Goal: Task Accomplishment & Management: Use online tool/utility

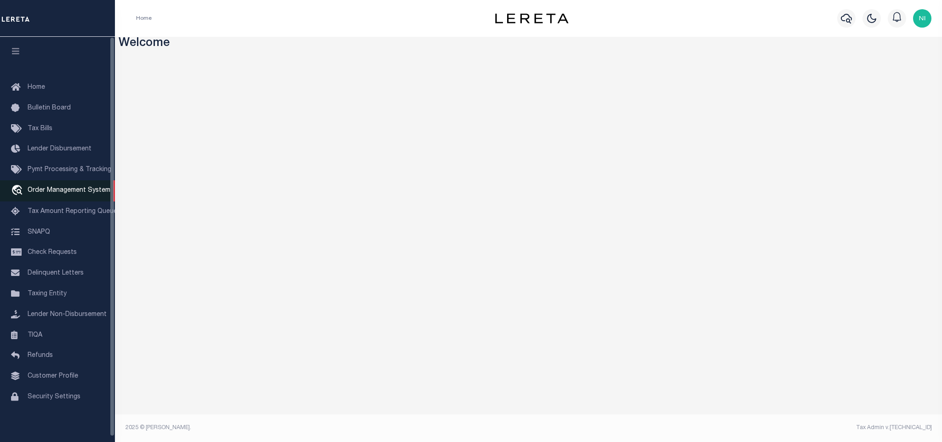
click at [75, 194] on span "Order Management System" at bounding box center [69, 190] width 83 height 6
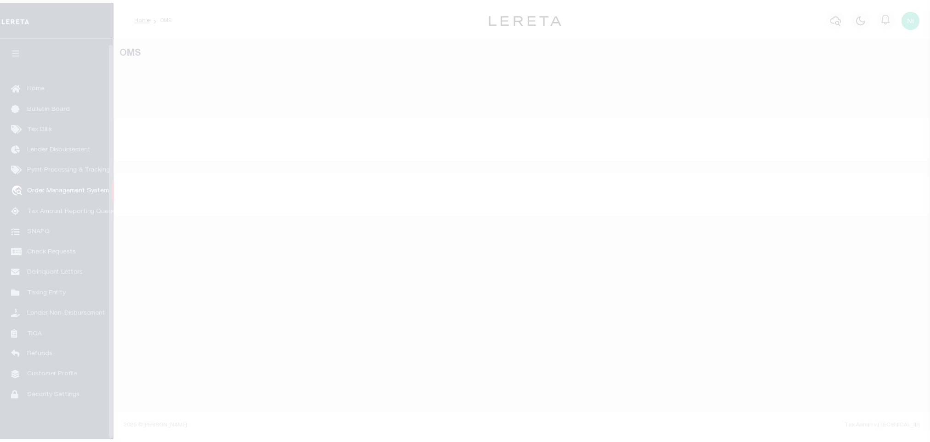
scroll to position [6, 0]
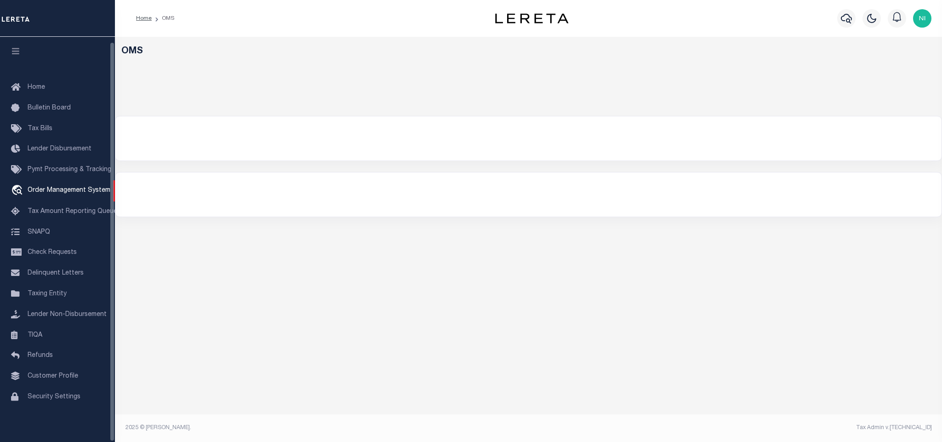
select select "200"
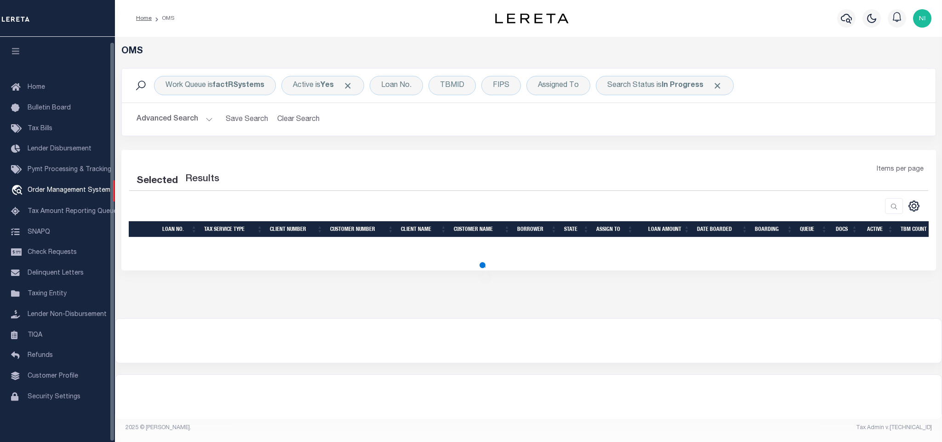
select select "200"
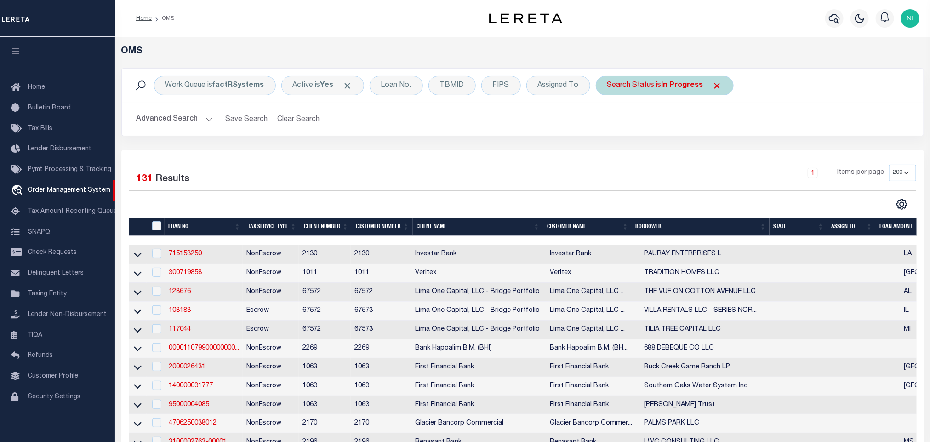
click at [685, 86] on b "In Progress" at bounding box center [683, 85] width 42 height 7
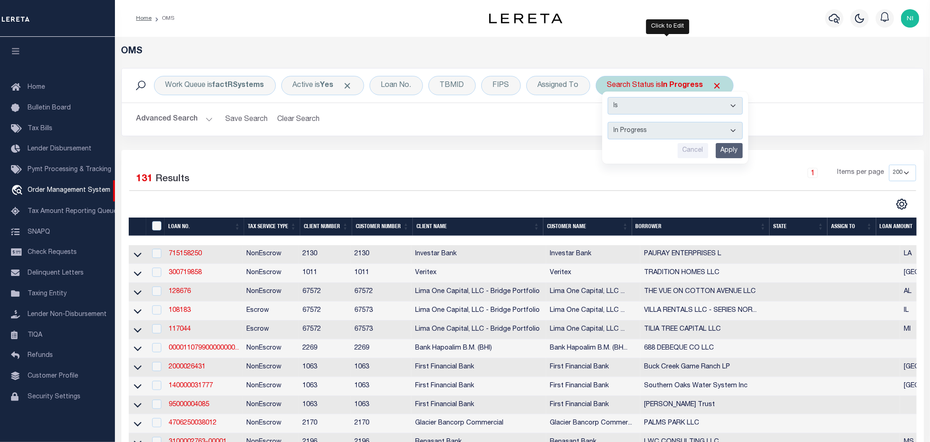
click at [683, 130] on select "Automated Search Bad Parcel Complete Duplicate Parcel High Dollar Reporting In …" at bounding box center [675, 130] width 135 height 17
select select "RD"
click at [610, 123] on select "Automated Search Bad Parcel Complete Duplicate Parcel High Dollar Reporting In …" at bounding box center [675, 130] width 135 height 17
click at [726, 152] on input "Apply" at bounding box center [729, 150] width 27 height 15
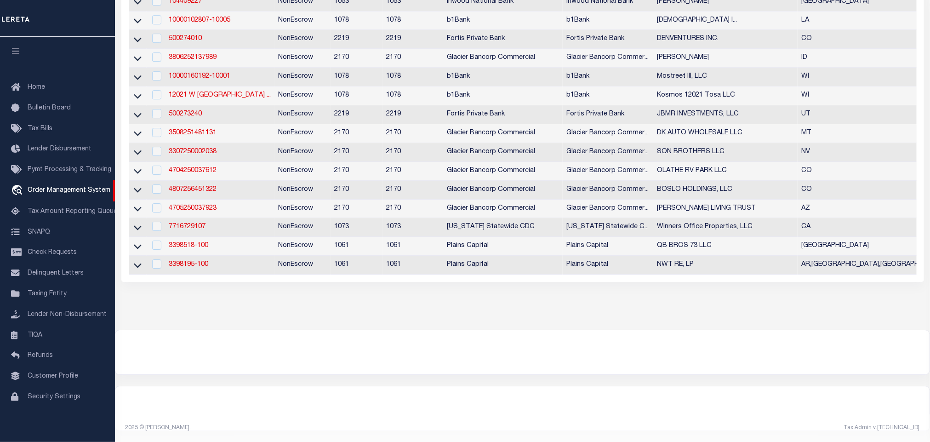
scroll to position [0, 0]
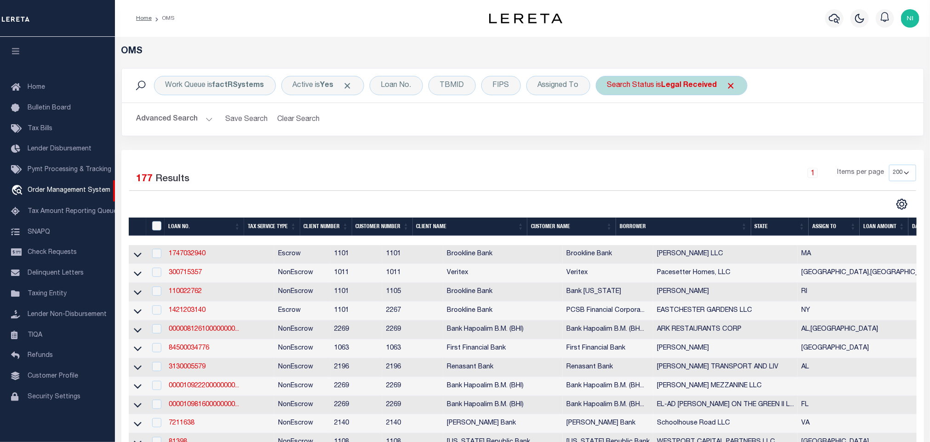
click at [671, 85] on b "Legal Received" at bounding box center [690, 85] width 56 height 7
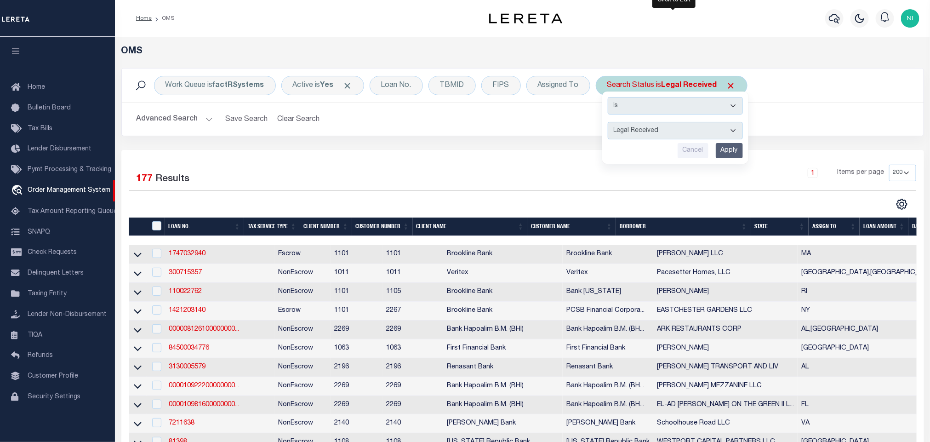
click at [686, 132] on select "Automated Search Bad Parcel Complete Duplicate Parcel High Dollar Reporting In …" at bounding box center [675, 130] width 135 height 17
select select "QC"
click at [610, 123] on select "Automated Search Bad Parcel Complete Duplicate Parcel High Dollar Reporting In …" at bounding box center [675, 130] width 135 height 17
click at [736, 152] on input "Apply" at bounding box center [729, 150] width 27 height 15
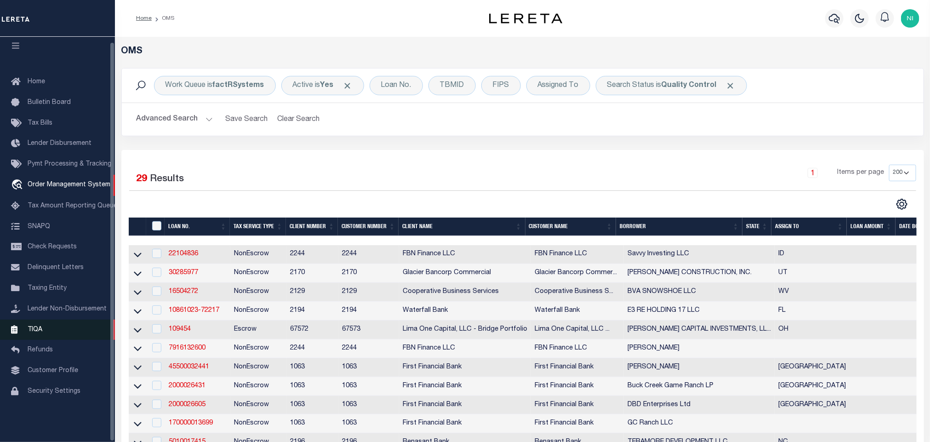
click at [44, 334] on link "TIQA" at bounding box center [57, 330] width 115 height 21
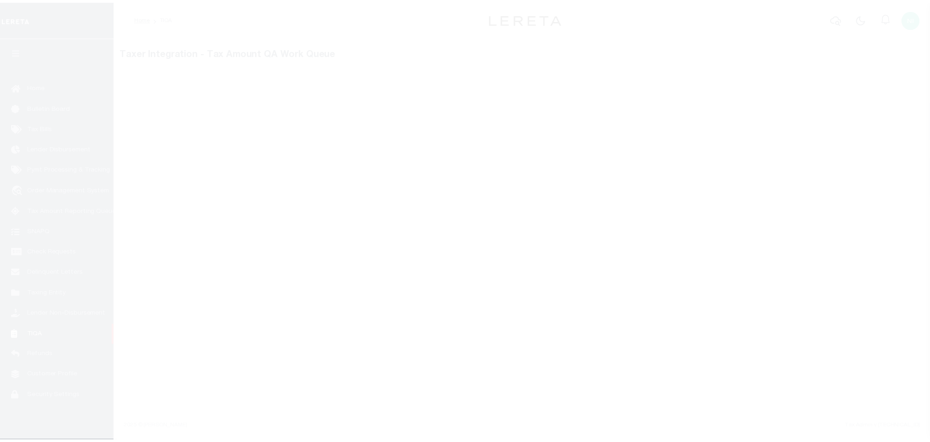
scroll to position [6, 0]
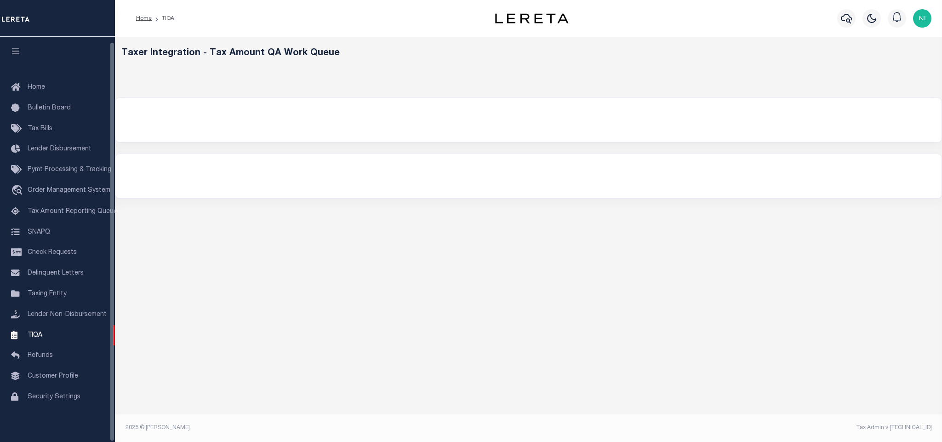
select select "200"
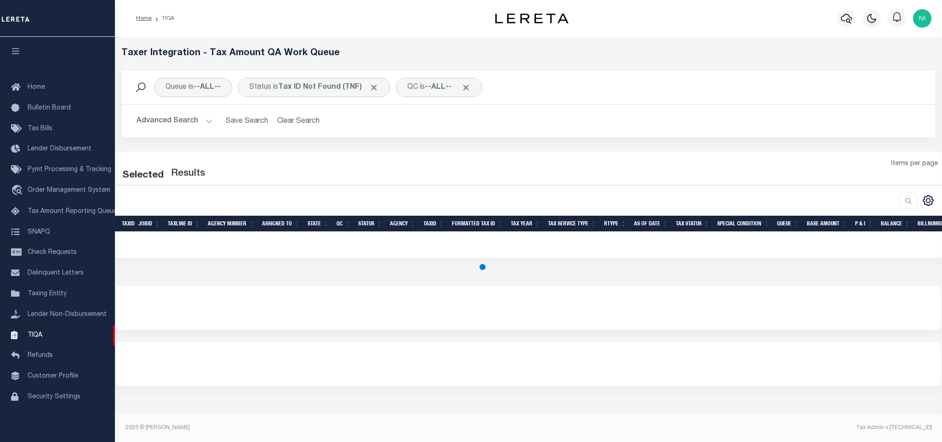
select select "200"
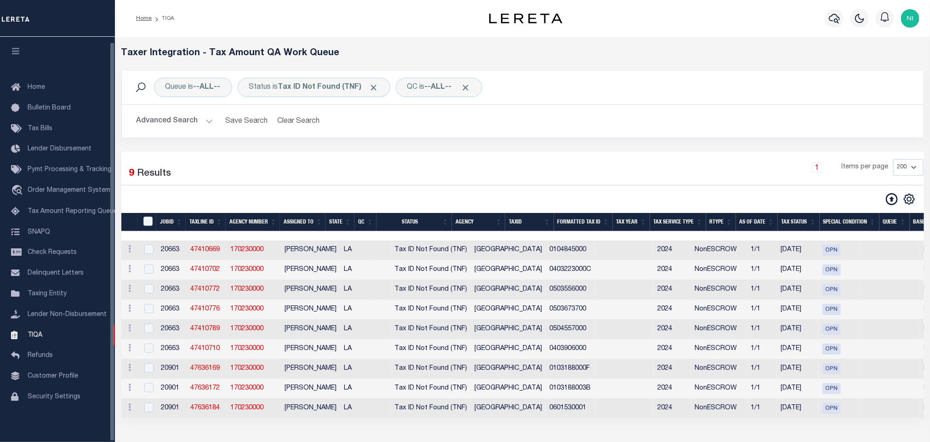
click at [178, 125] on button "Advanced Search" at bounding box center [175, 121] width 76 height 18
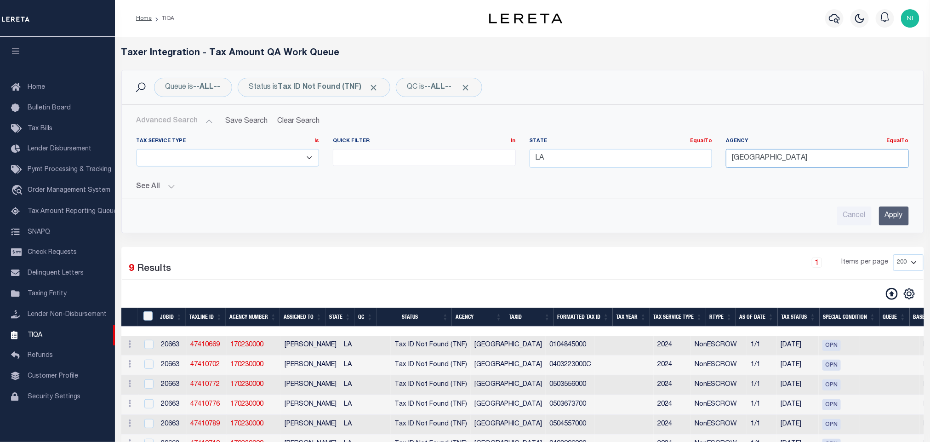
drag, startPoint x: 666, startPoint y: 166, endPoint x: 652, endPoint y: 166, distance: 14.7
click at [652, 166] on div "Tax Service Type Is Is Contains ESCROW NonESCROW Quick Filter In In View Only L…" at bounding box center [523, 157] width 786 height 38
drag, startPoint x: 549, startPoint y: 161, endPoint x: 465, endPoint y: 161, distance: 83.7
click at [465, 161] on div "Tax Service Type Is Is Contains ESCROW NonESCROW Quick Filter In In View Only L…" at bounding box center [523, 157] width 786 height 38
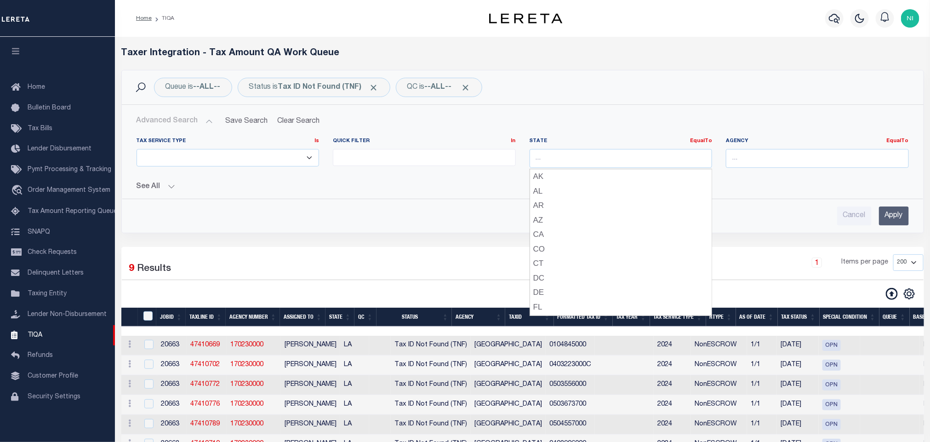
click at [890, 212] on input "Apply" at bounding box center [894, 215] width 30 height 19
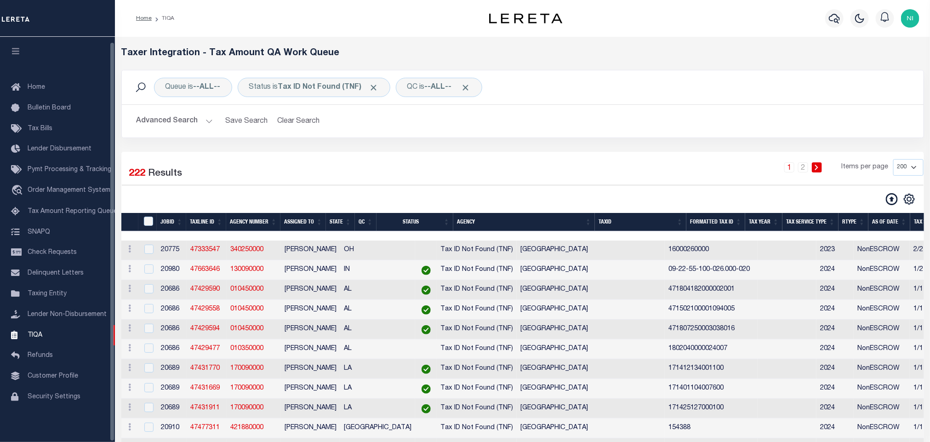
click at [497, 130] on h2 "Advanced Search Save Search Clear Search TIQATaxLineSearchTable_dynamictable___…" at bounding box center [522, 121] width 787 height 18
click at [379, 167] on div "1 2 Items per page 10 25 50 100 200 500 1000 2000" at bounding box center [625, 171] width 598 height 24
